Goal: Task Accomplishment & Management: Manage account settings

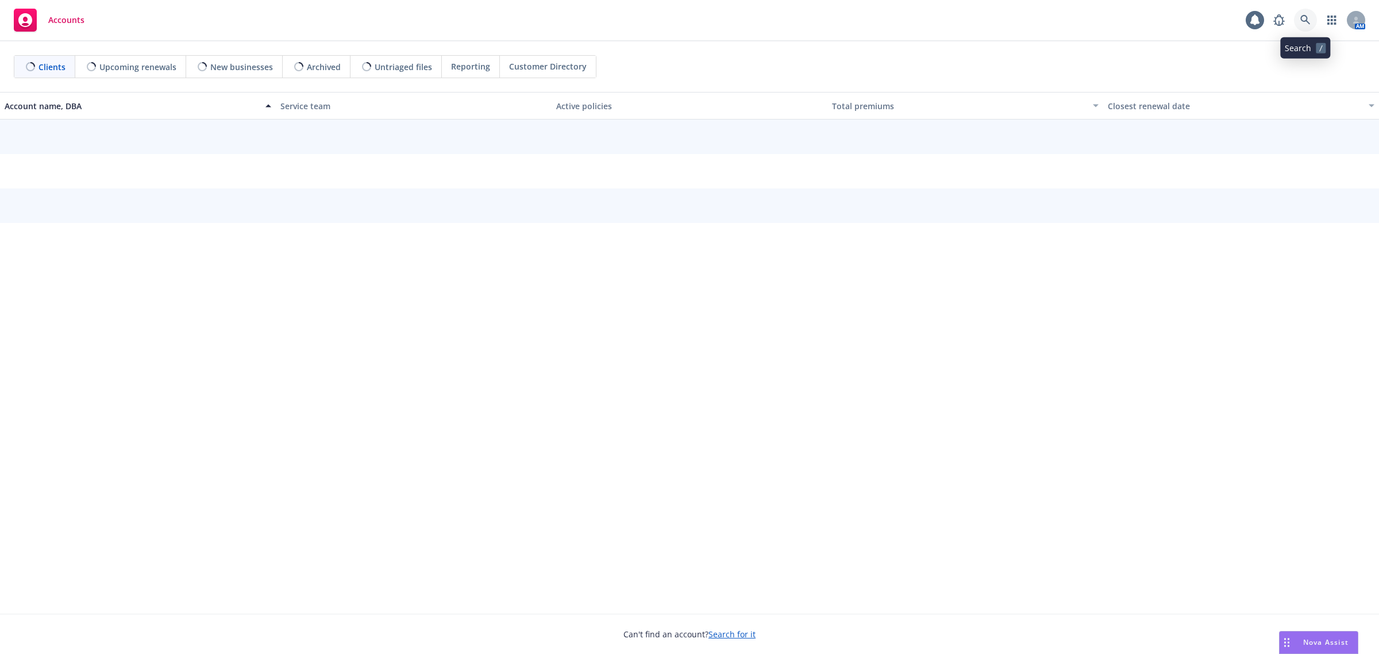
click at [1302, 23] on icon at bounding box center [1305, 20] width 10 height 10
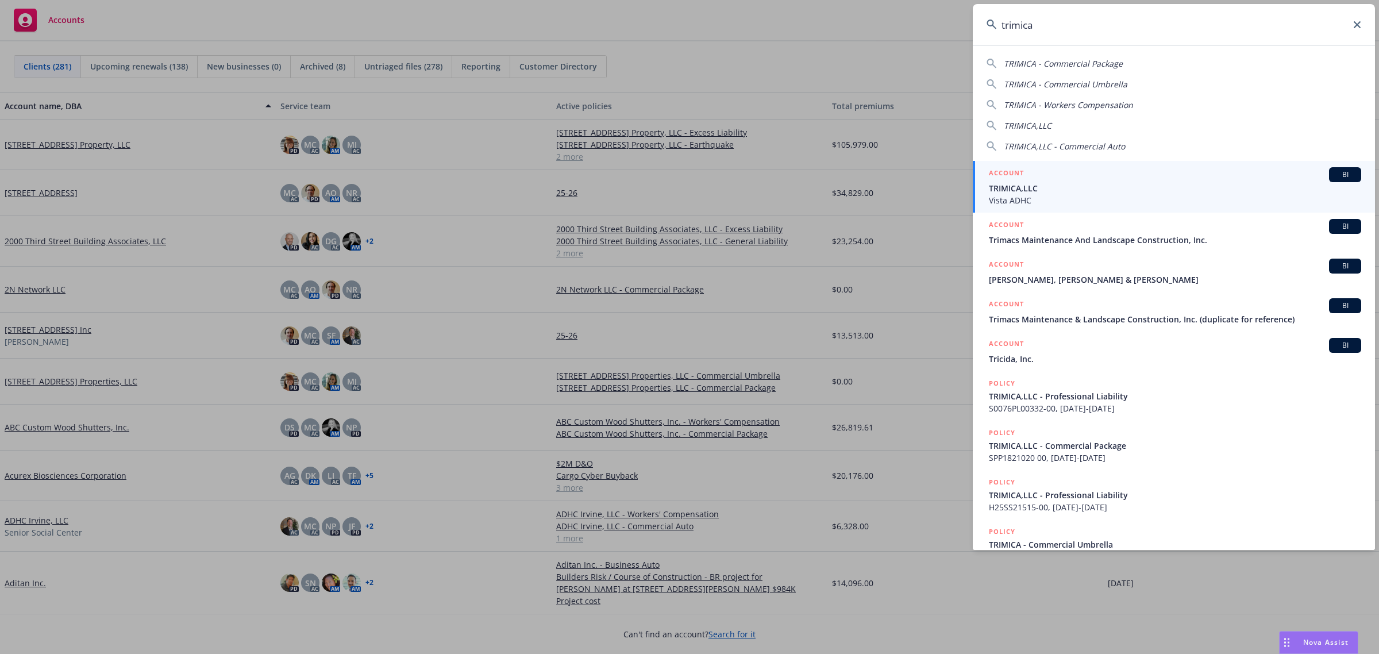
type input "trimica"
click at [1041, 190] on span "TRIMICA,LLC" at bounding box center [1175, 188] width 372 height 12
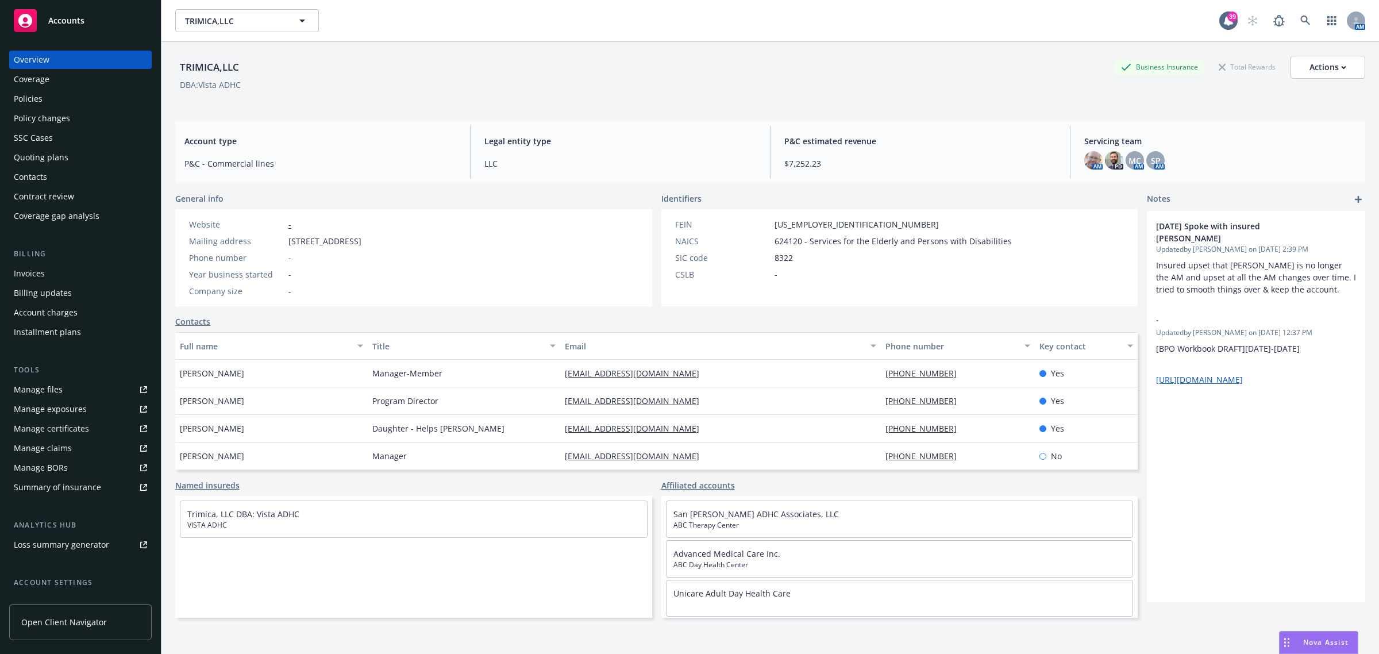
click at [41, 106] on div "Policies" at bounding box center [28, 99] width 29 height 18
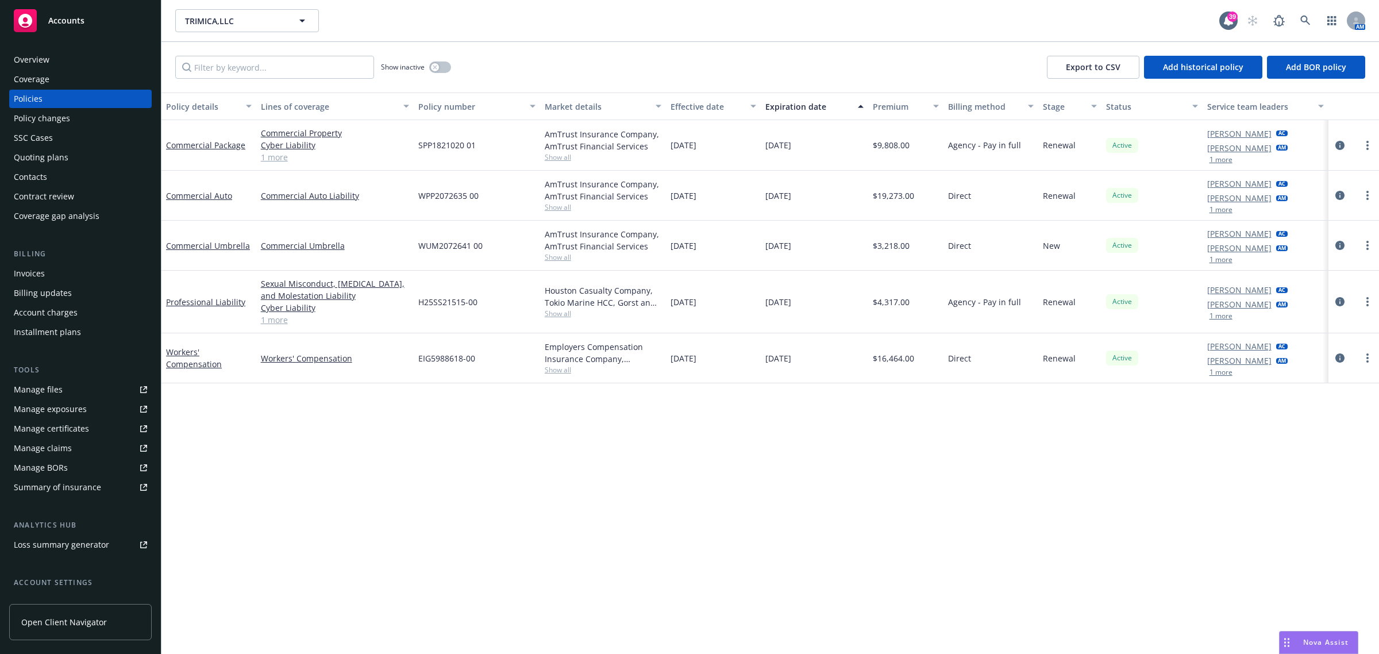
click at [568, 255] on span "Show all" at bounding box center [603, 257] width 117 height 10
click at [1304, 20] on icon at bounding box center [1305, 21] width 10 height 10
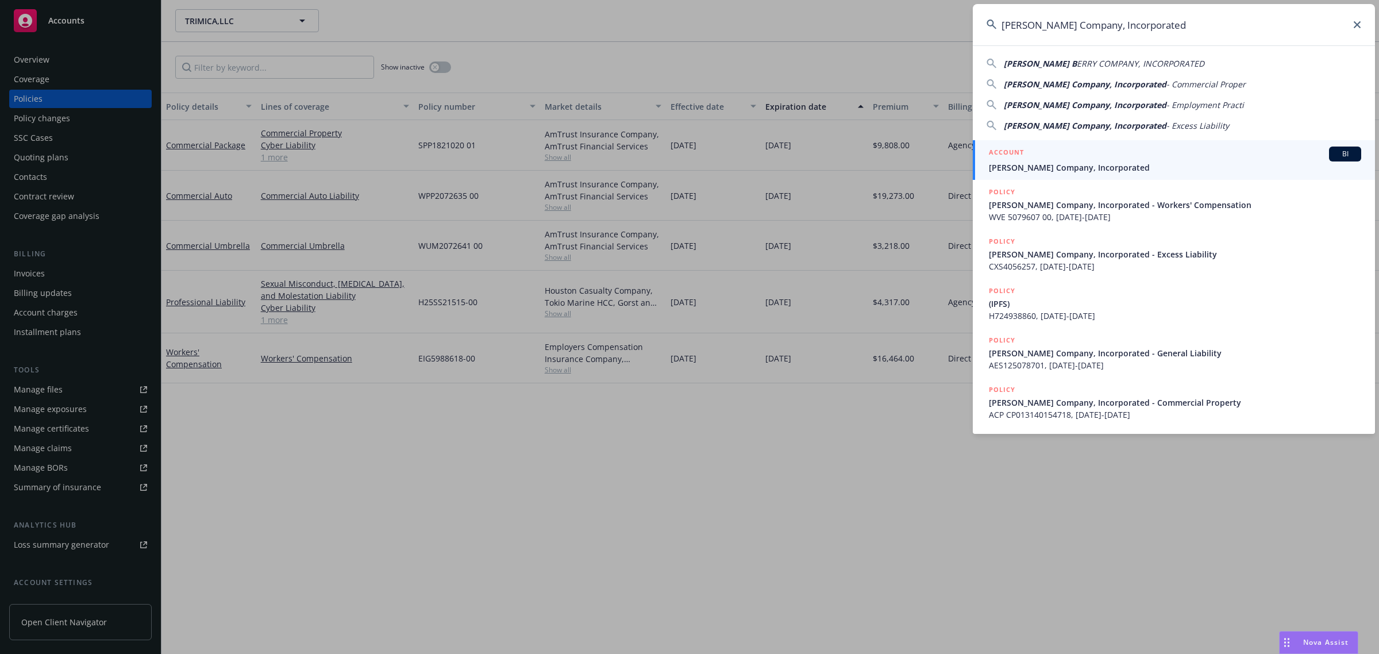
type input "[PERSON_NAME] Company, Incorporated"
click at [1032, 168] on span "[PERSON_NAME] Company, Incorporated" at bounding box center [1175, 167] width 372 height 12
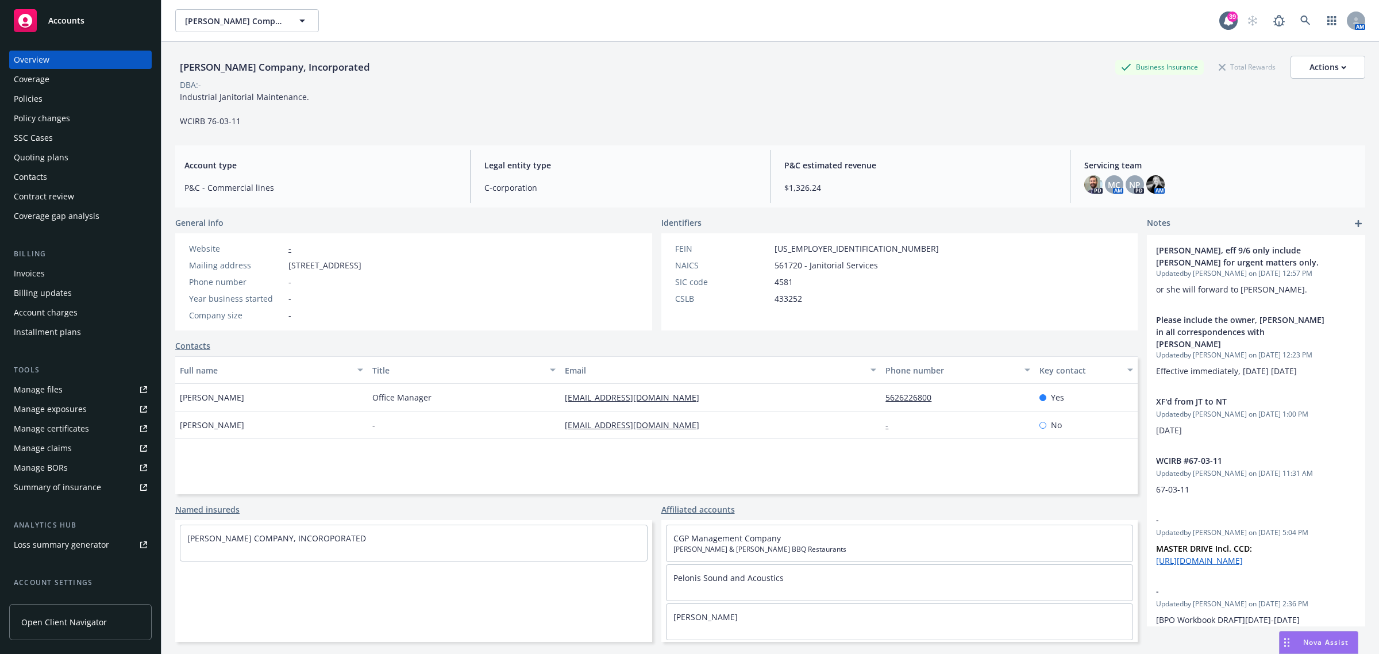
click at [56, 93] on div "Policies" at bounding box center [80, 99] width 133 height 18
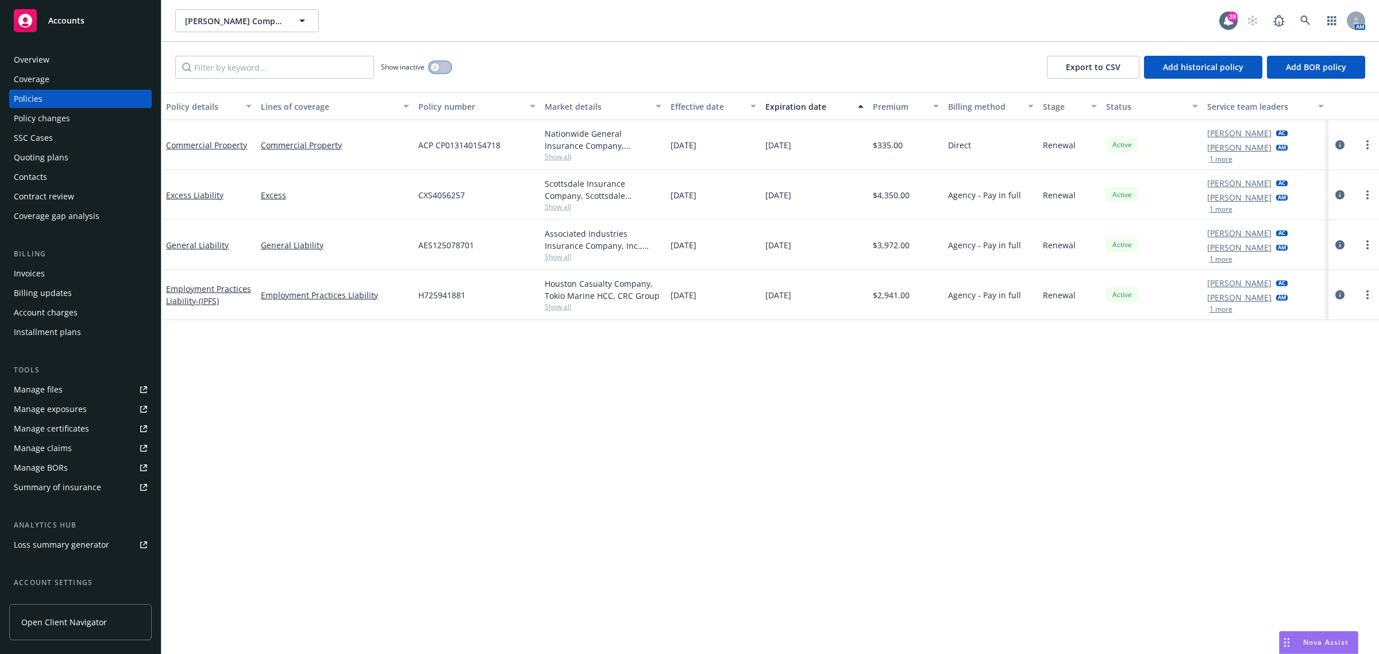
click at [440, 70] on button "button" at bounding box center [440, 66] width 22 height 11
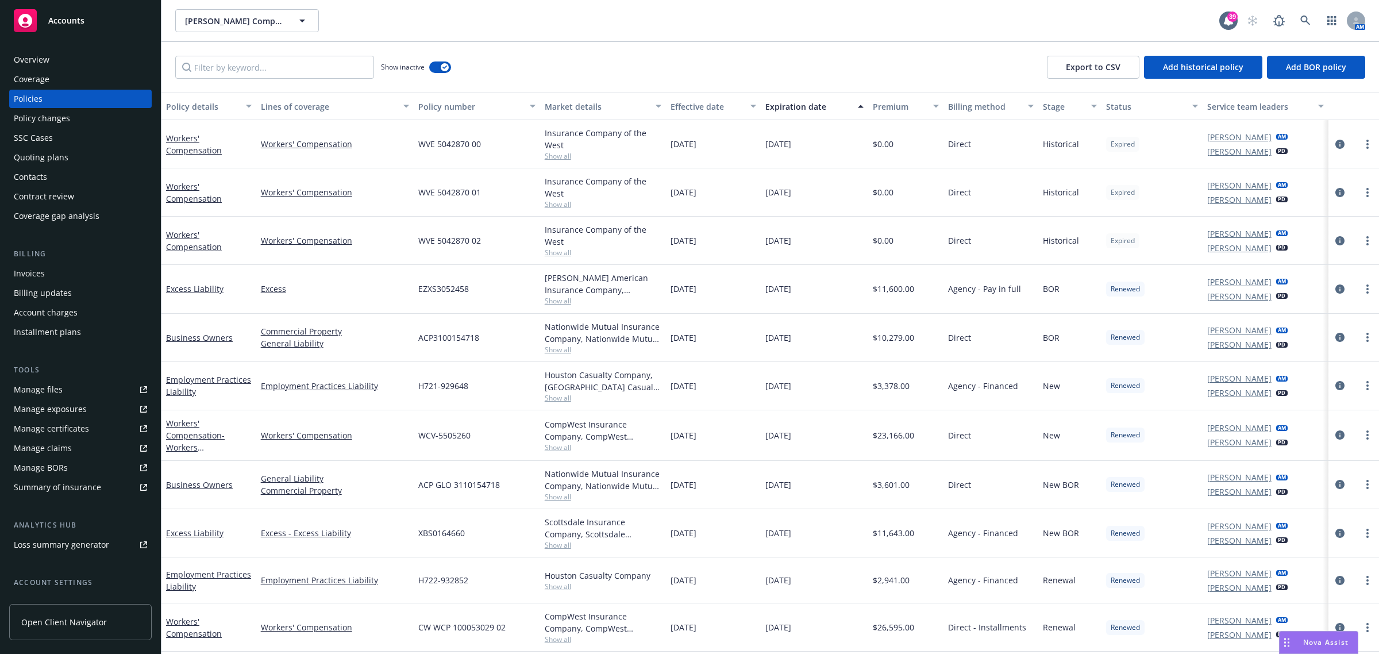
click at [681, 107] on div "Effective date" at bounding box center [707, 107] width 73 height 12
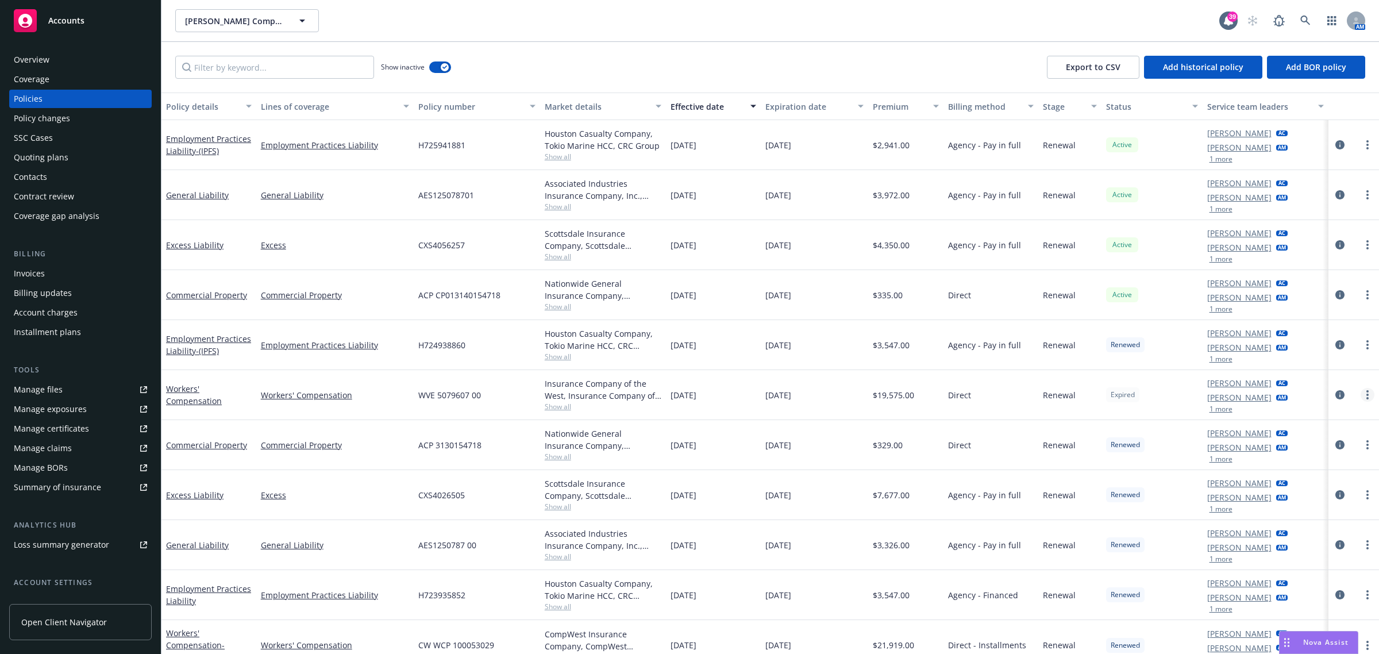
click at [1367, 392] on circle "more" at bounding box center [1368, 391] width 2 height 2
drag, startPoint x: 1320, startPoint y: 441, endPoint x: 242, endPoint y: 266, distance: 1092.1
click at [1320, 441] on link "Renew with incumbent" at bounding box center [1296, 441] width 135 height 23
select select "12"
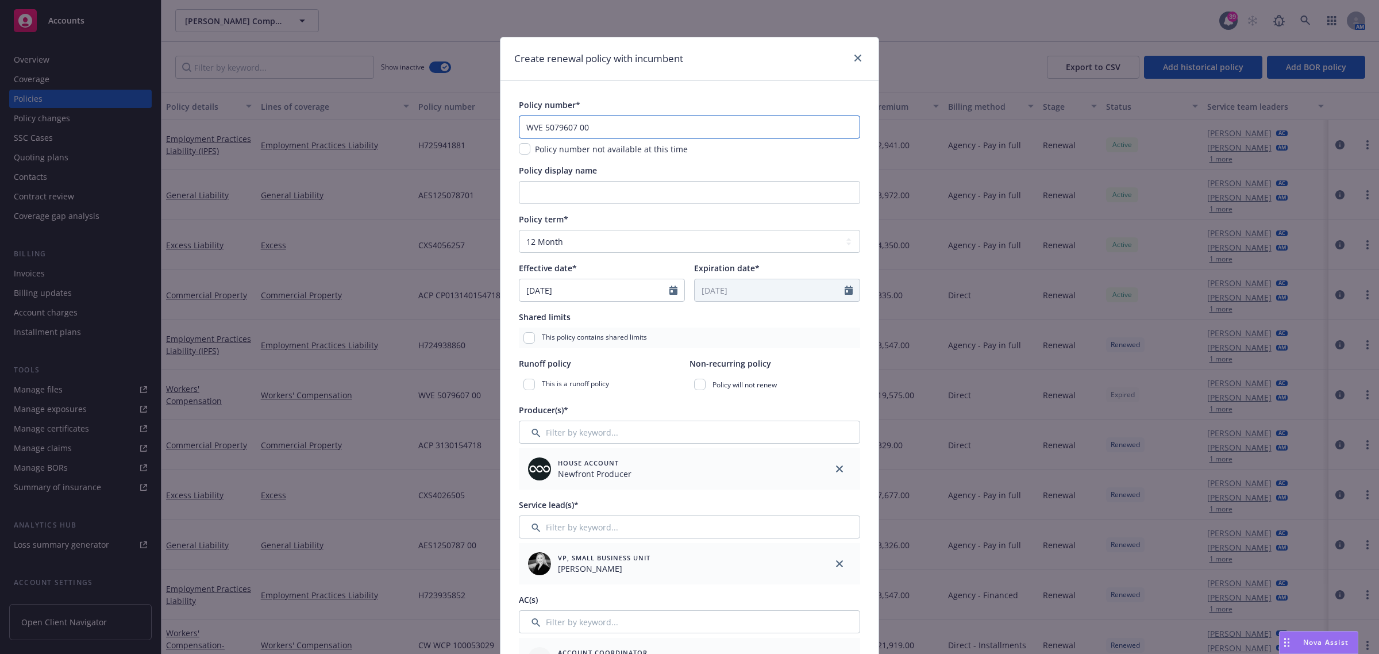
drag, startPoint x: 622, startPoint y: 129, endPoint x: 346, endPoint y: 129, distance: 275.8
click at [348, 129] on div "Create renewal policy with incumbent Policy number* WVE 5079607 00 Policy numbe…" at bounding box center [689, 327] width 1379 height 654
paste input "PL5079607"
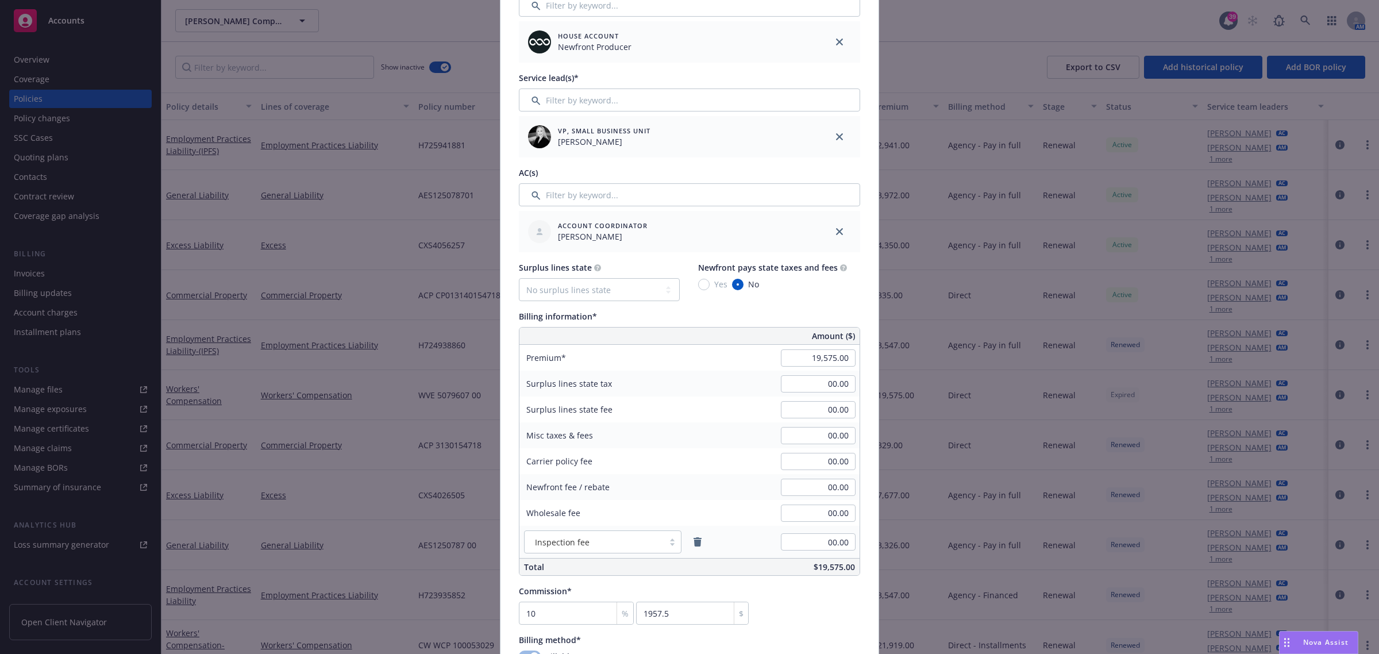
scroll to position [431, 0]
type input "WPL5079607"
click at [826, 348] on input "19,575.00" at bounding box center [818, 353] width 75 height 17
type input "8,609.00"
type input "860.9"
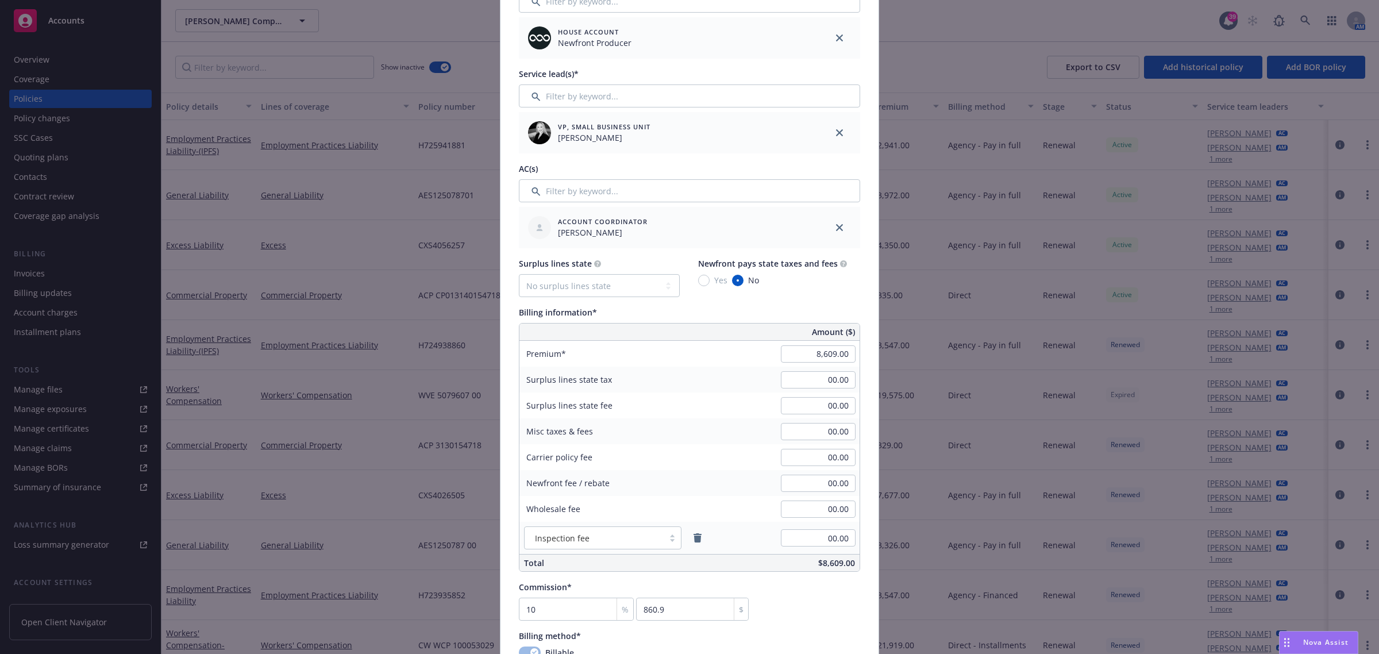
click at [721, 307] on div "Billing information*" at bounding box center [689, 312] width 341 height 12
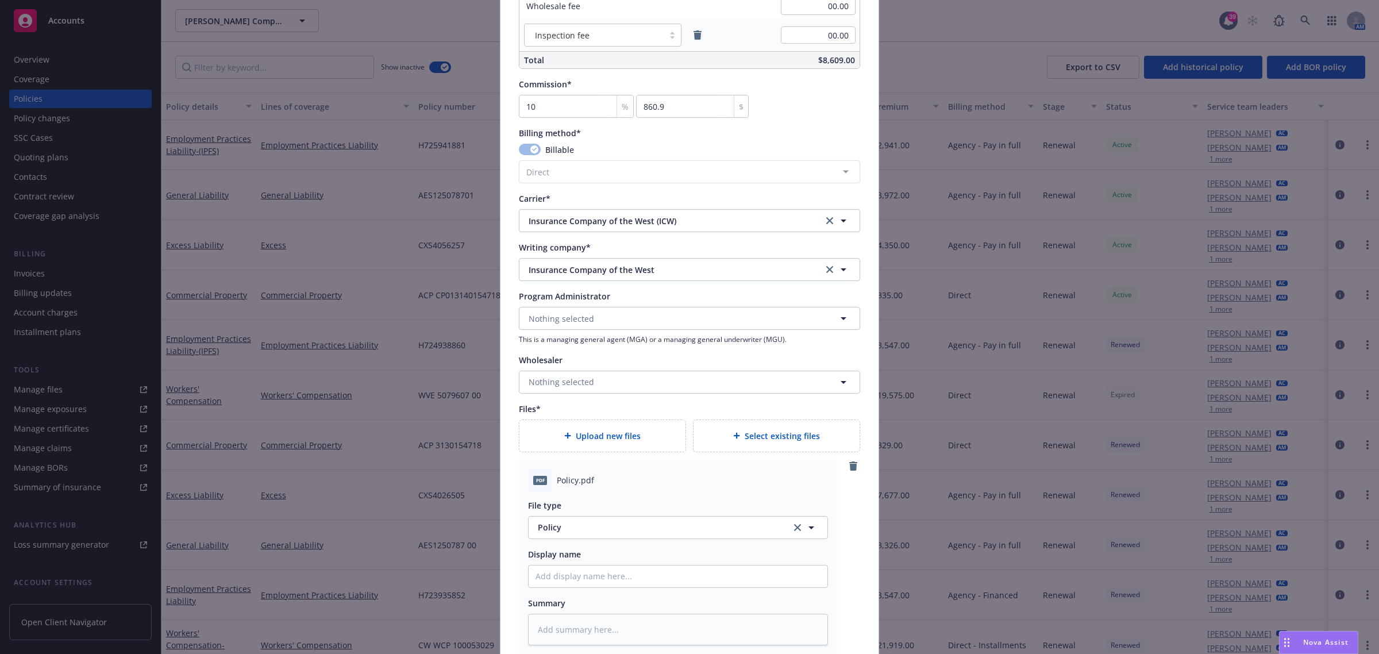
scroll to position [1175, 0]
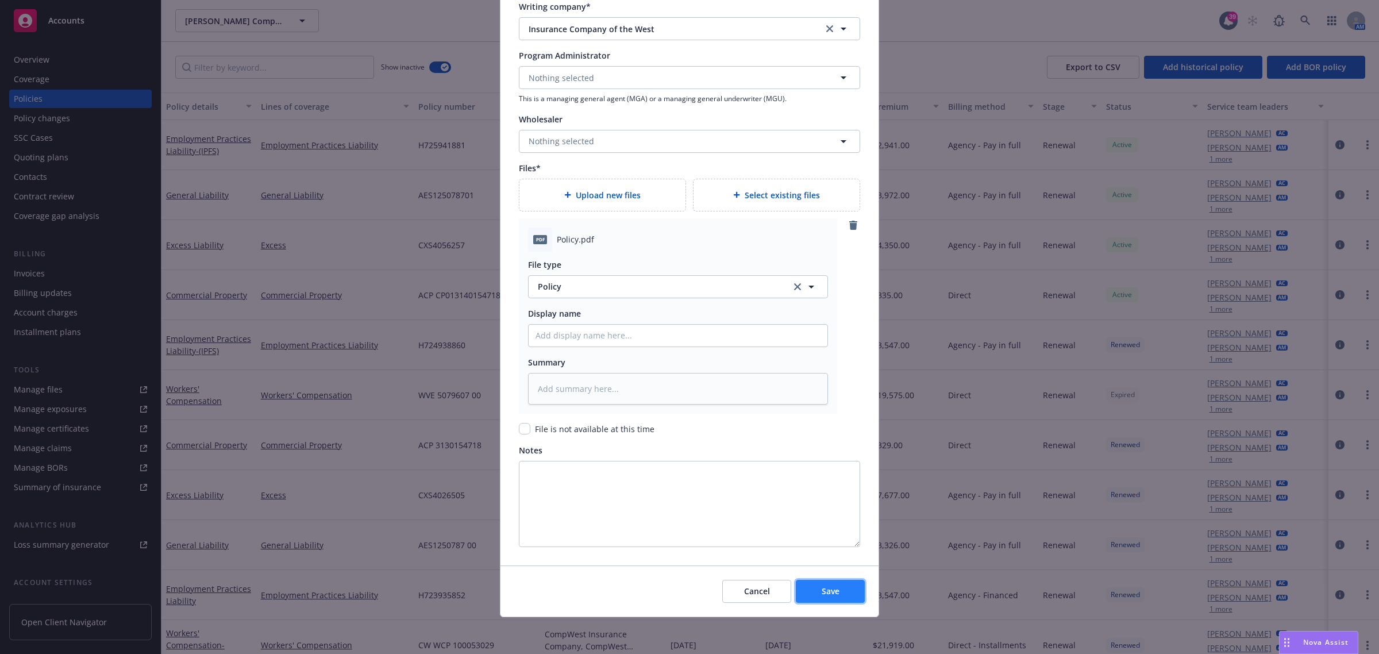
click at [825, 584] on button "Save" at bounding box center [830, 591] width 69 height 23
type textarea "x"
